Goal: Task Accomplishment & Management: Use online tool/utility

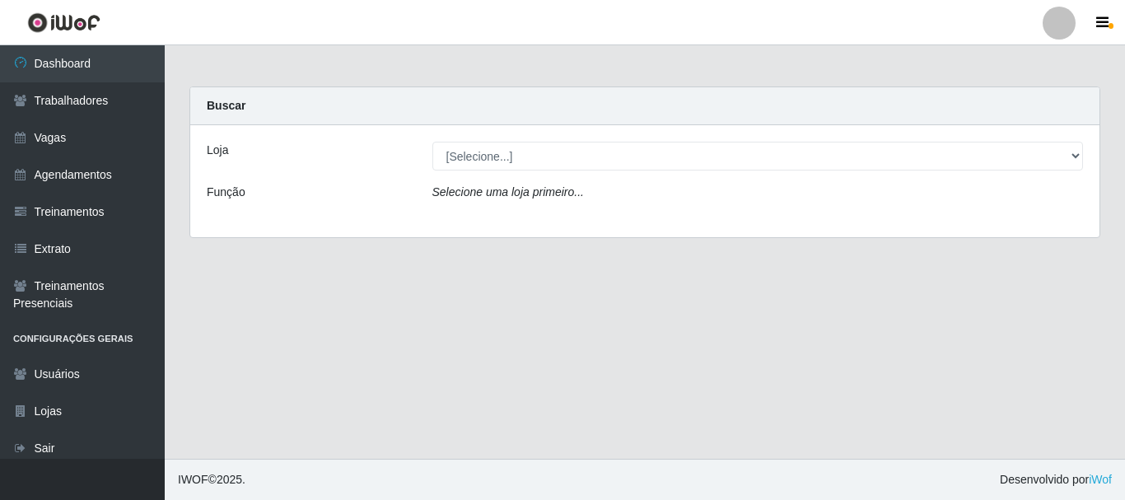
click at [563, 176] on div "Loja [Selecione...] O Cestão - Bayeux Função Selecione uma loja primeiro..." at bounding box center [644, 181] width 909 height 112
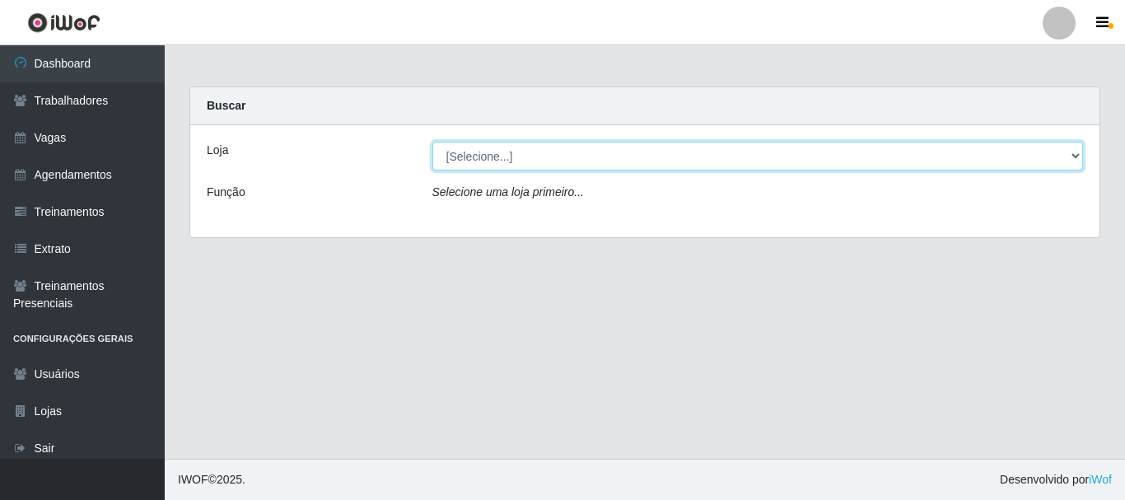
click at [562, 157] on select "[Selecione...] O Cestão - [GEOGRAPHIC_DATA]" at bounding box center [757, 156] width 651 height 29
select select "238"
click at [432, 142] on select "[Selecione...] O Cestão - [GEOGRAPHIC_DATA]" at bounding box center [757, 156] width 651 height 29
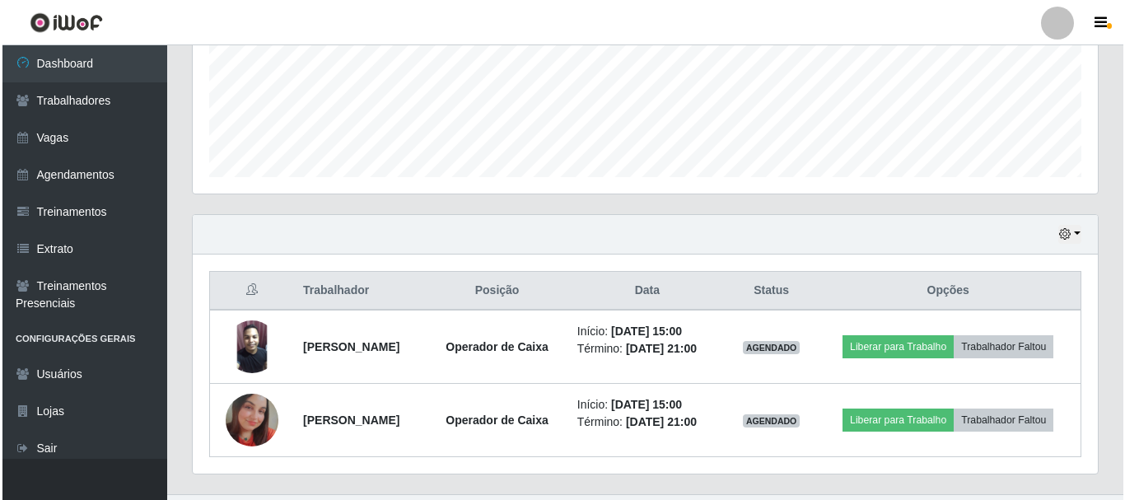
scroll to position [472, 0]
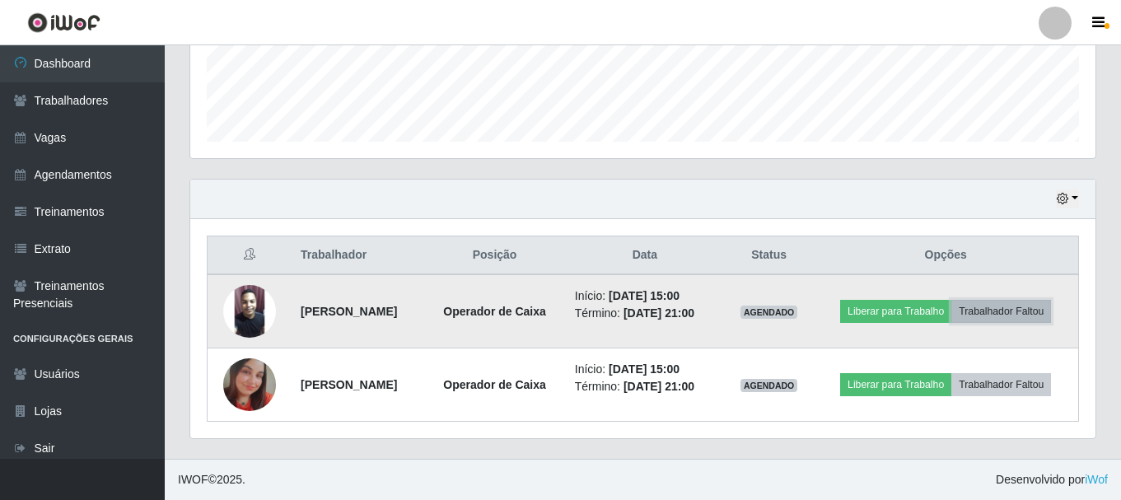
click at [951, 306] on button "Trabalhador Faltou" at bounding box center [1001, 311] width 100 height 23
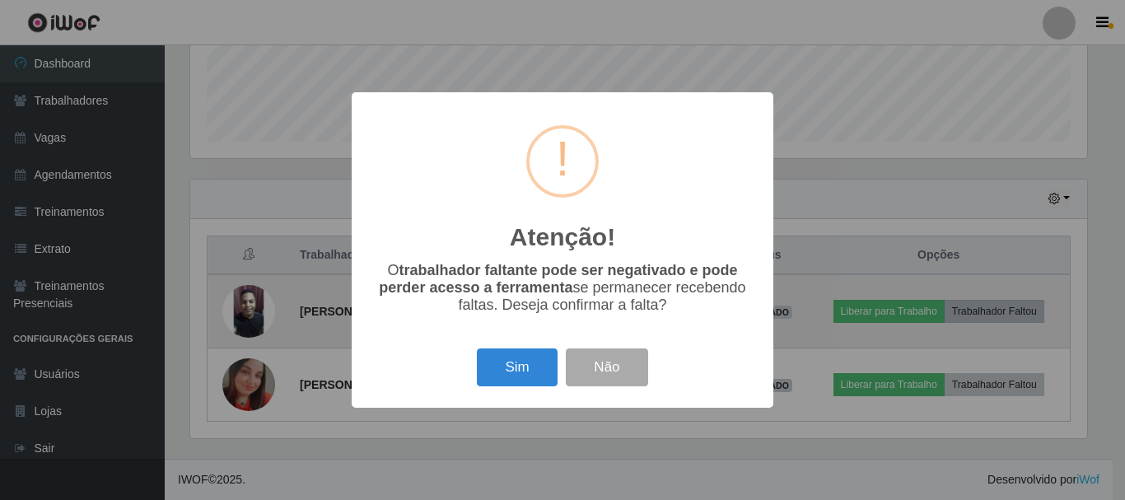
scroll to position [342, 897]
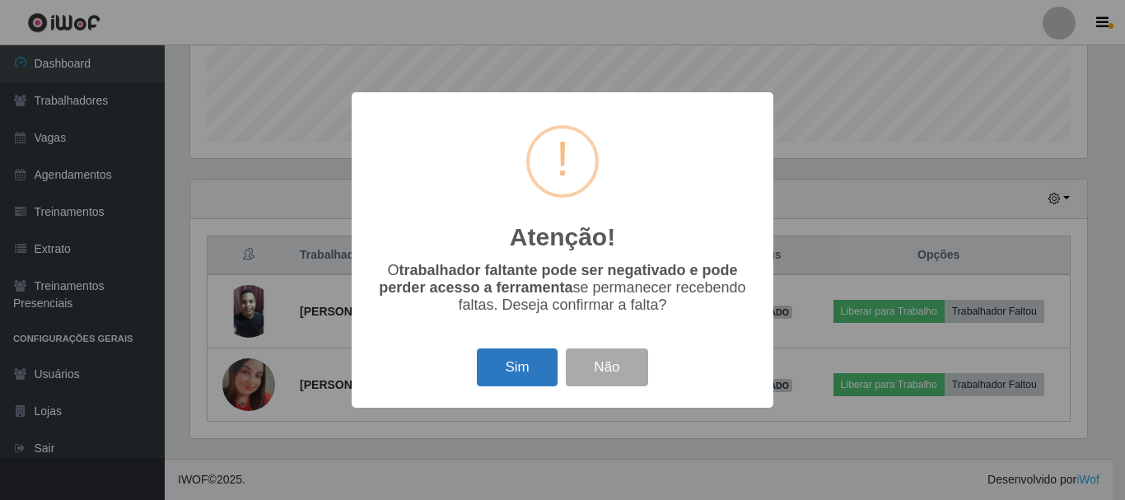
click at [496, 370] on button "Sim" at bounding box center [517, 367] width 80 height 39
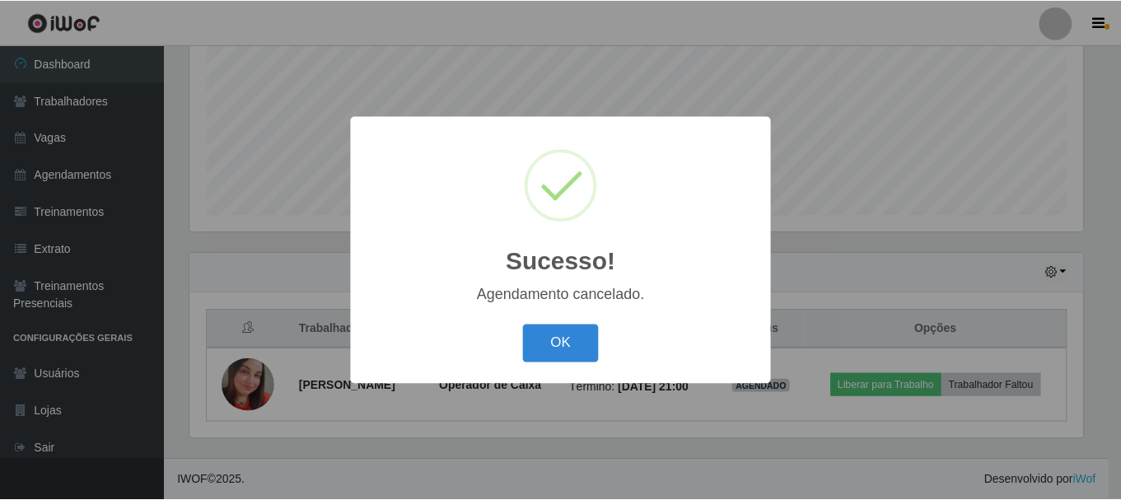
scroll to position [374, 0]
click at [583, 354] on button "OK" at bounding box center [563, 343] width 77 height 39
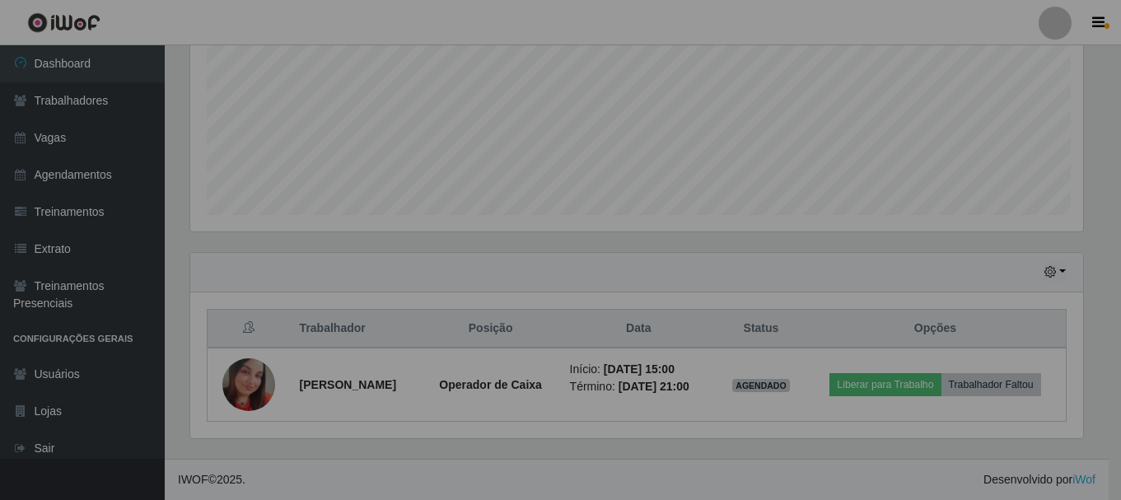
scroll to position [342, 905]
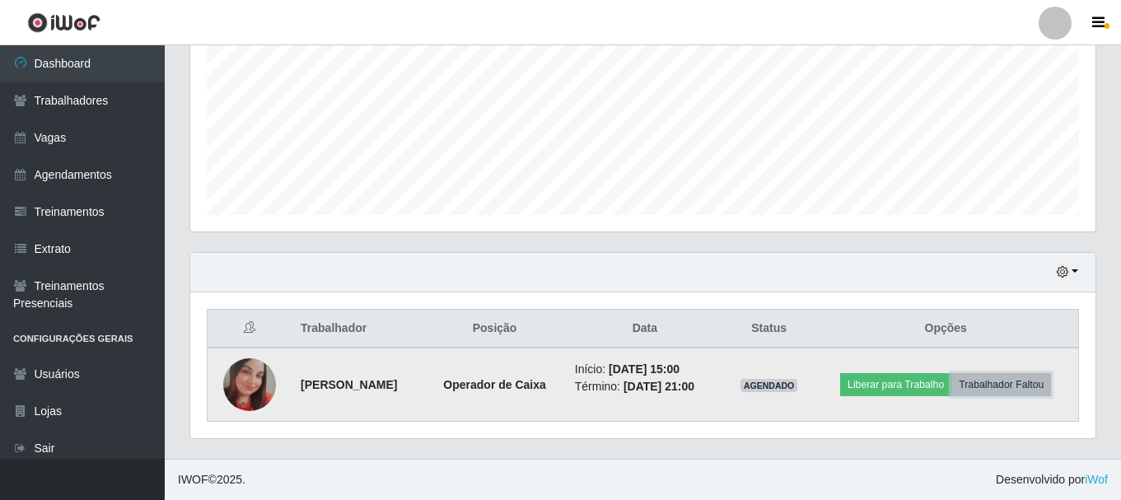
click at [997, 383] on button "Trabalhador Faltou" at bounding box center [1001, 384] width 100 height 23
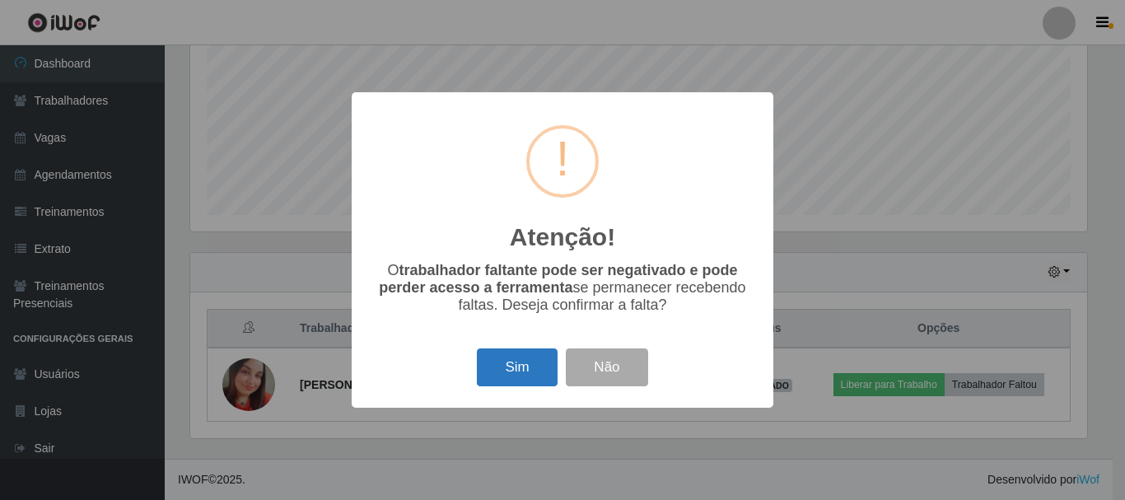
click at [516, 371] on button "Sim" at bounding box center [517, 367] width 80 height 39
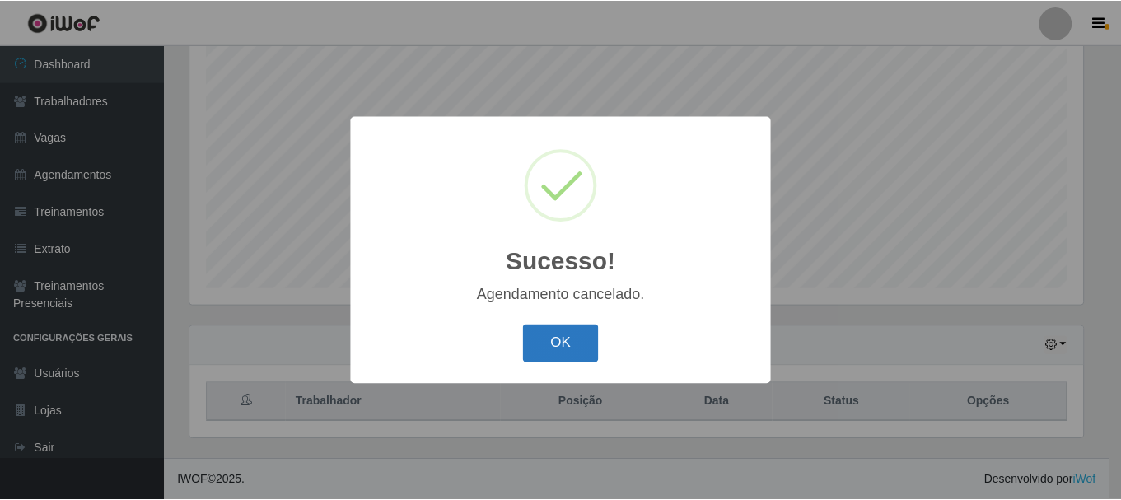
scroll to position [301, 0]
click at [575, 347] on button "OK" at bounding box center [563, 343] width 77 height 39
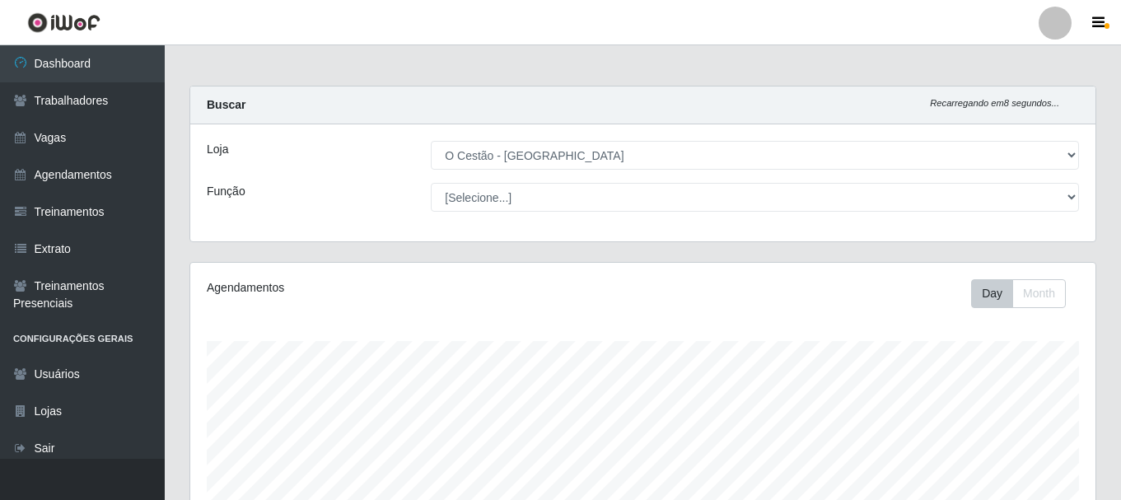
scroll to position [0, 0]
